Goal: Navigation & Orientation: Find specific page/section

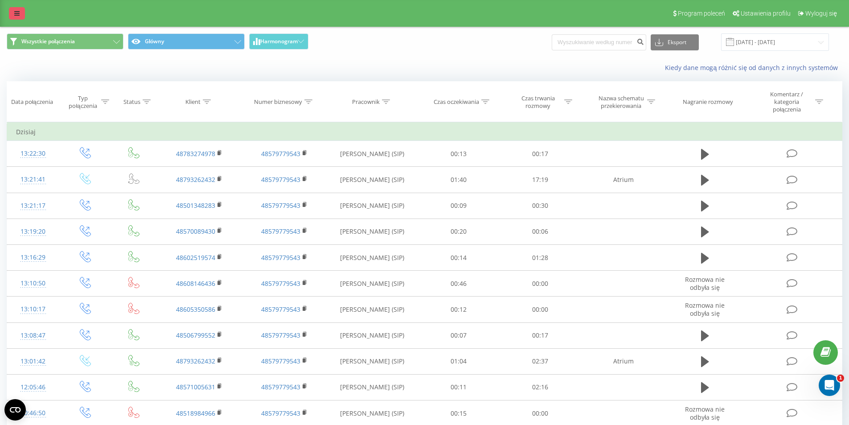
click at [12, 8] on link at bounding box center [17, 13] width 16 height 12
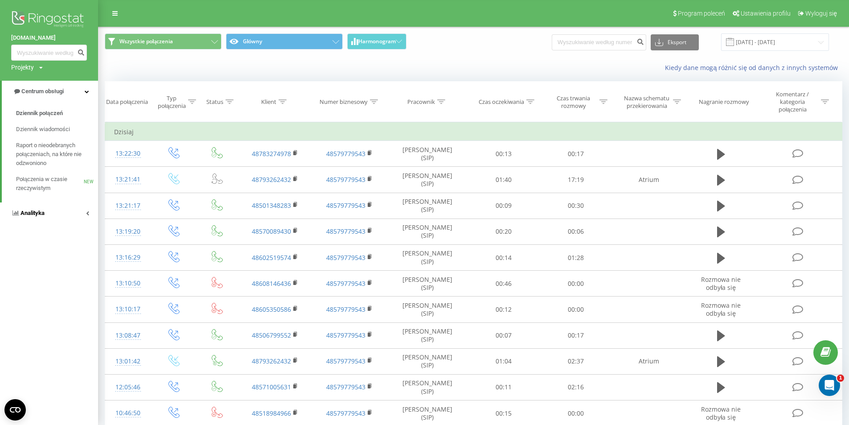
click at [38, 217] on span "Analityka" at bounding box center [27, 213] width 33 height 9
click at [32, 142] on span "Pracownicy w czasie rzeczywistym" at bounding box center [50, 139] width 68 height 18
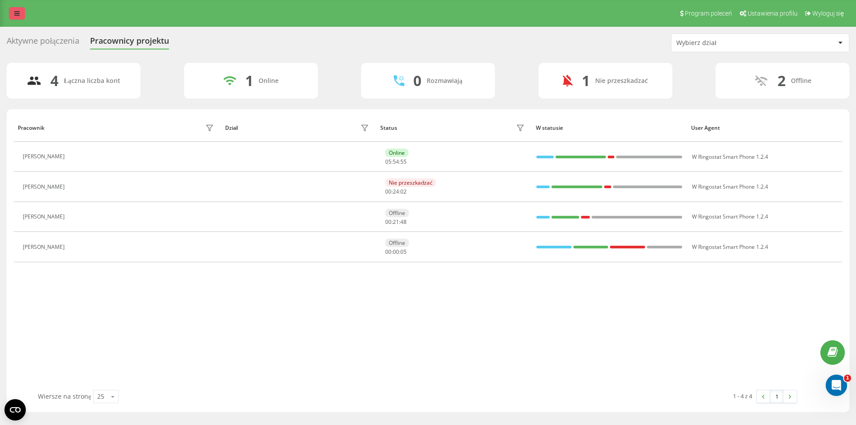
click at [17, 14] on icon at bounding box center [16, 13] width 5 height 6
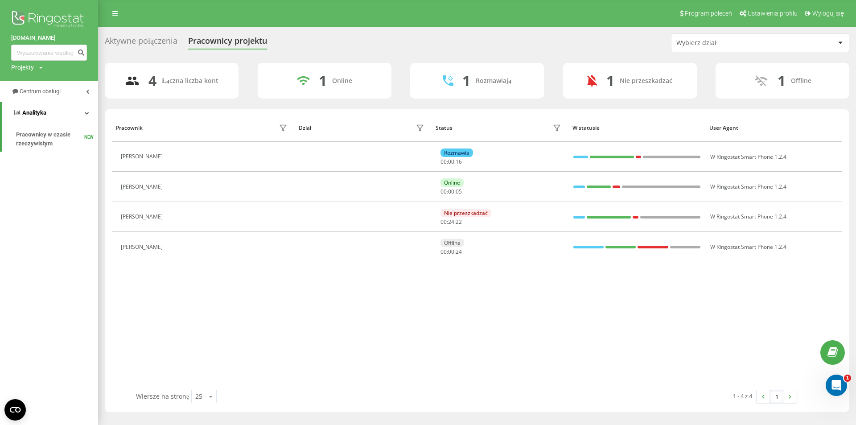
click at [42, 104] on link "Analityka" at bounding box center [50, 112] width 96 height 21
click at [44, 86] on link "Centrum obsługi" at bounding box center [49, 91] width 98 height 21
click at [44, 111] on span "Dziennik połączeń" at bounding box center [39, 113] width 47 height 9
